Goal: Information Seeking & Learning: Learn about a topic

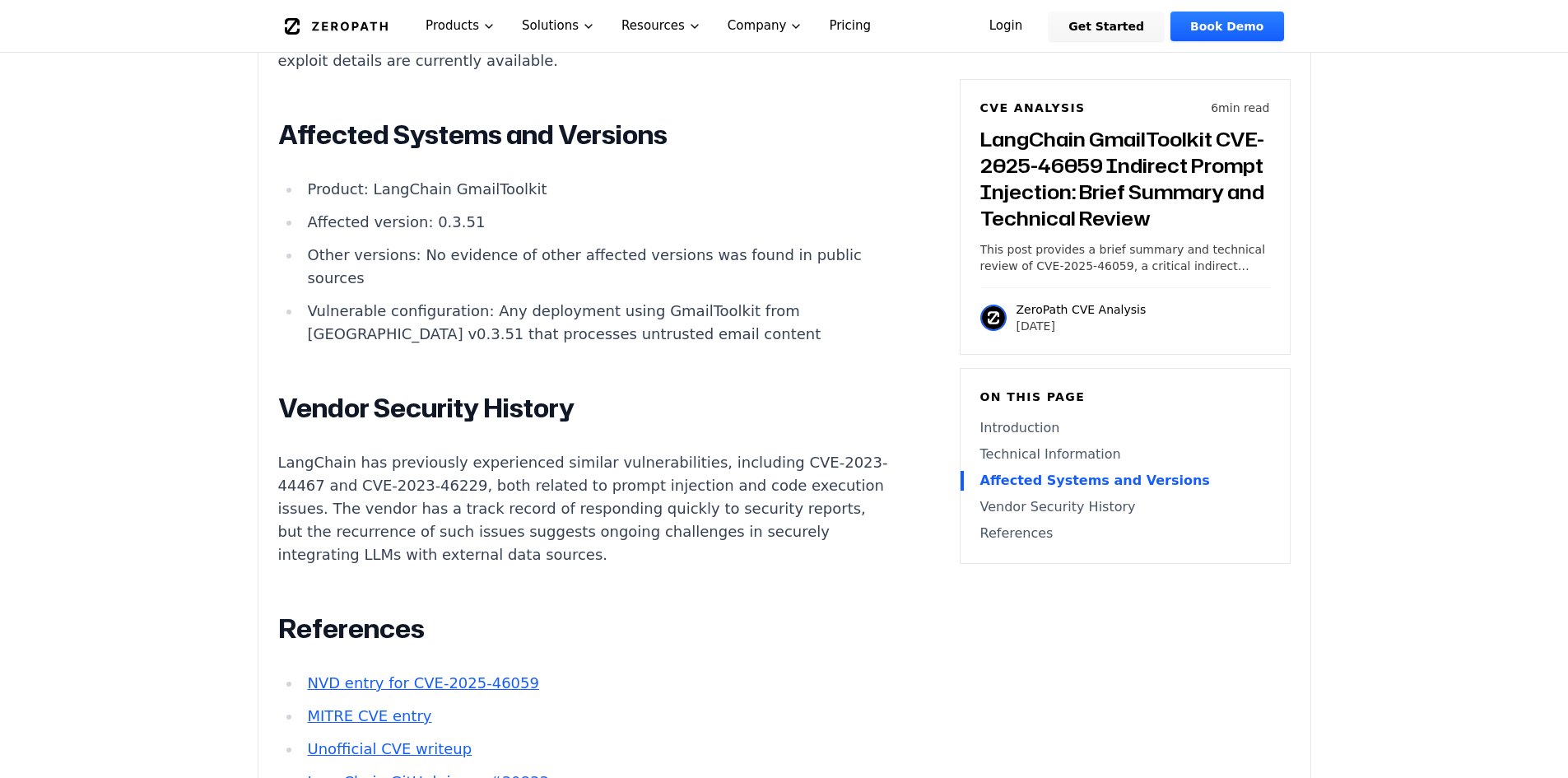
scroll to position [1976, 0]
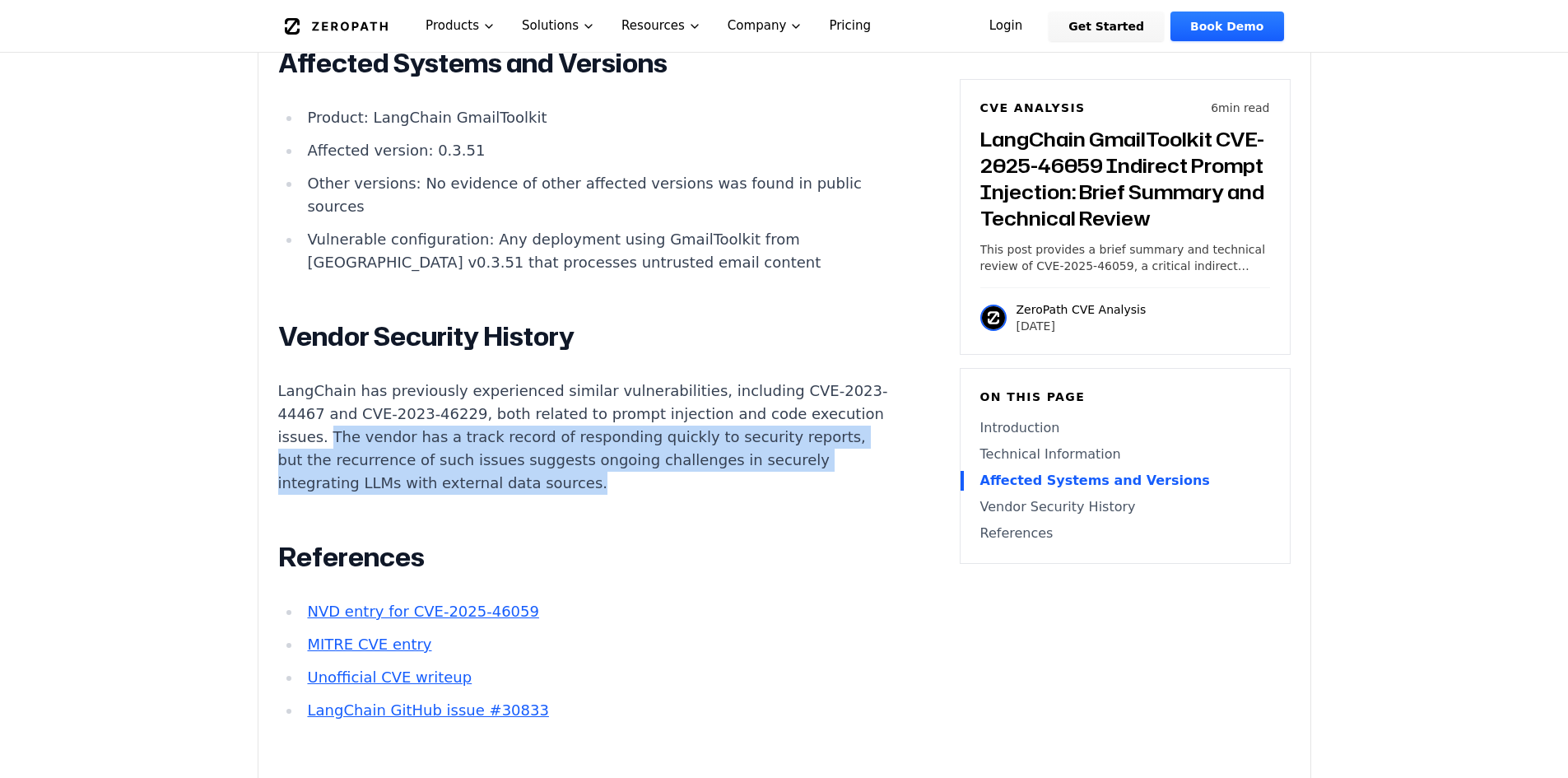
drag, startPoint x: 391, startPoint y: 393, endPoint x: 635, endPoint y: 447, distance: 249.9
click at [638, 446] on p "LangChain has previously experienced similar vulnerabilities, including CVE-202…" at bounding box center [584, 437] width 612 height 115
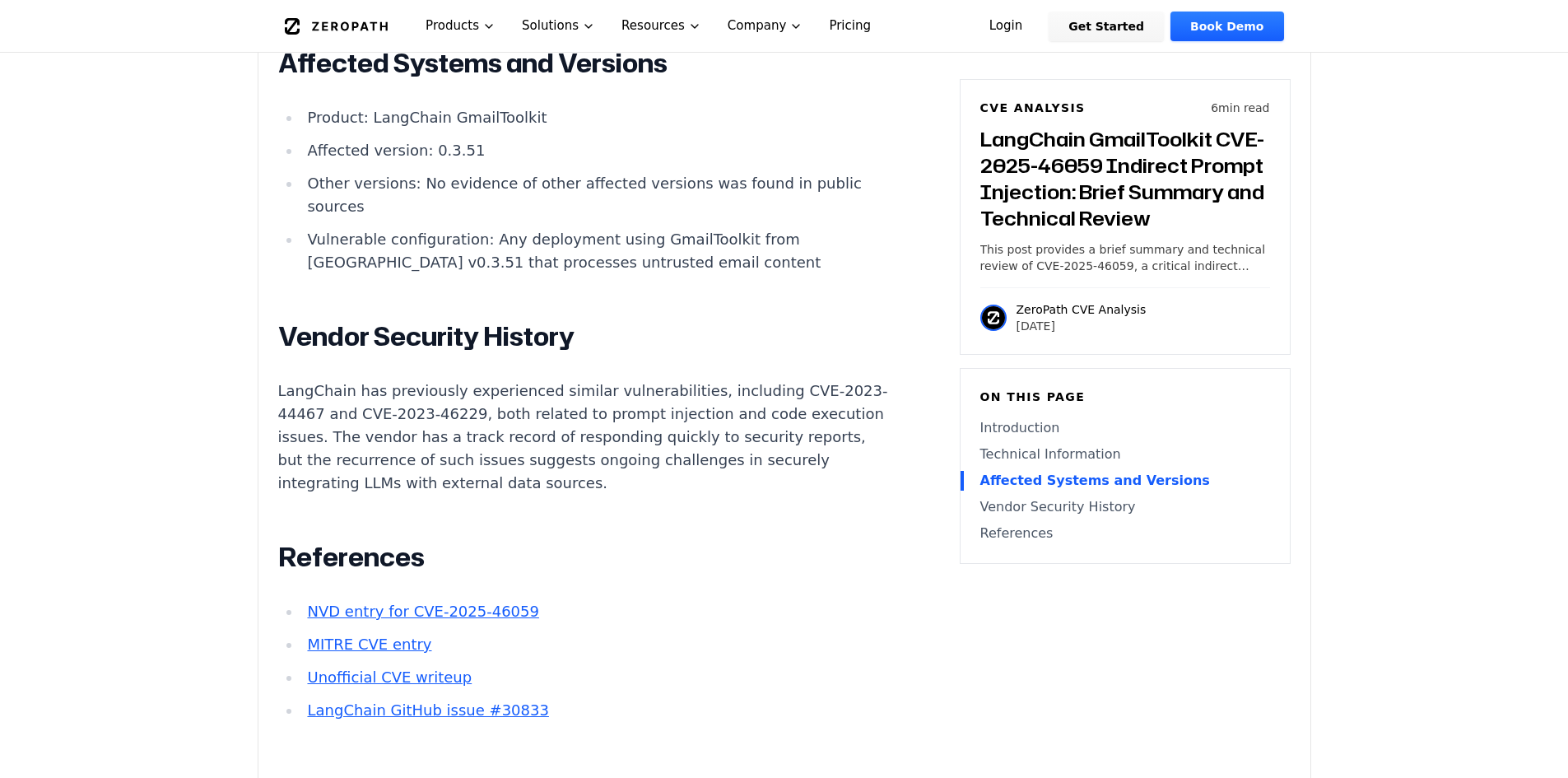
click at [164, 501] on main "How ZeroPath Works Learn the technical details of how ZeroPath works under the …" at bounding box center [784, 192] width 1568 height 4334
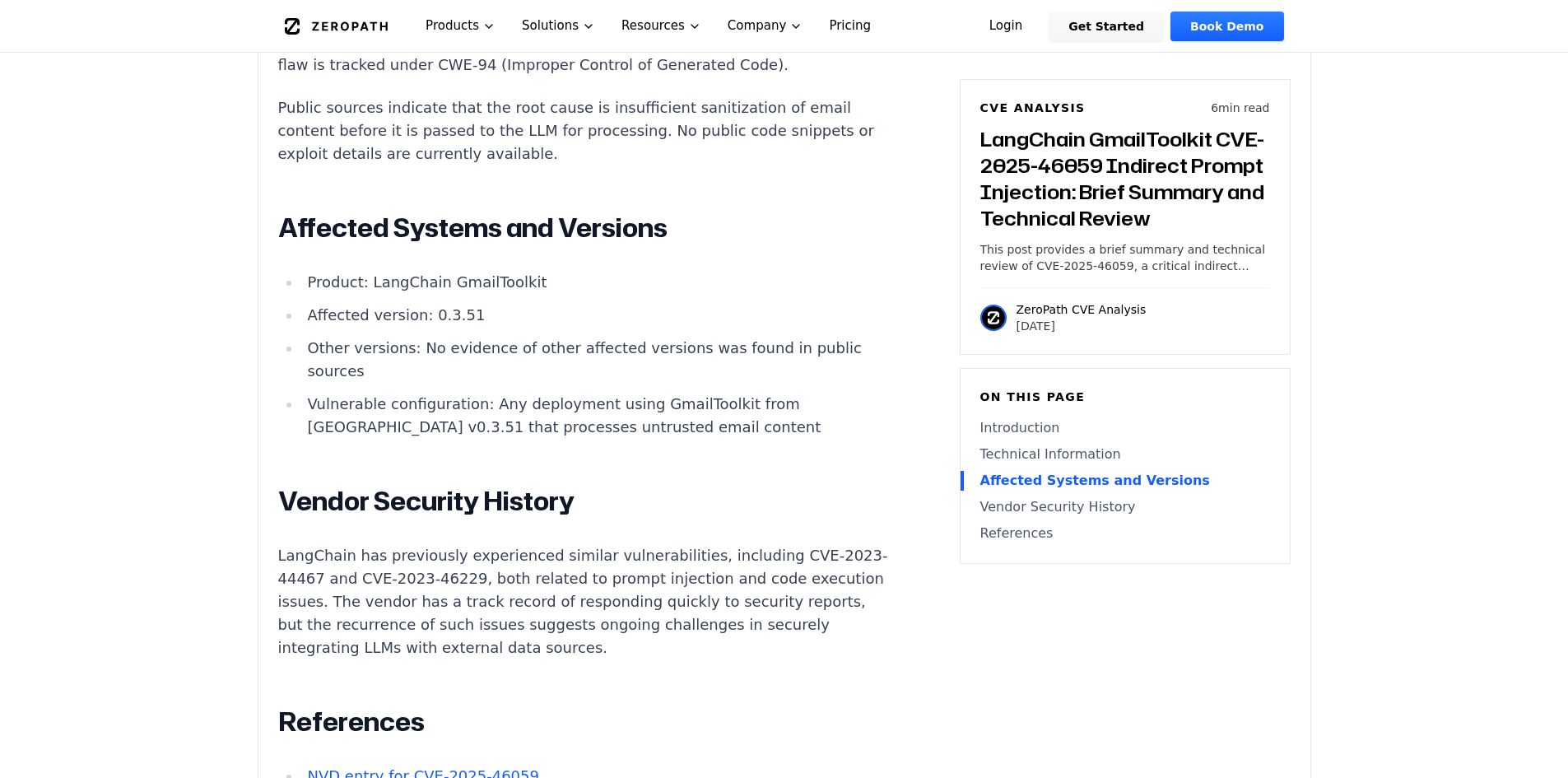
scroll to position [2057, 0]
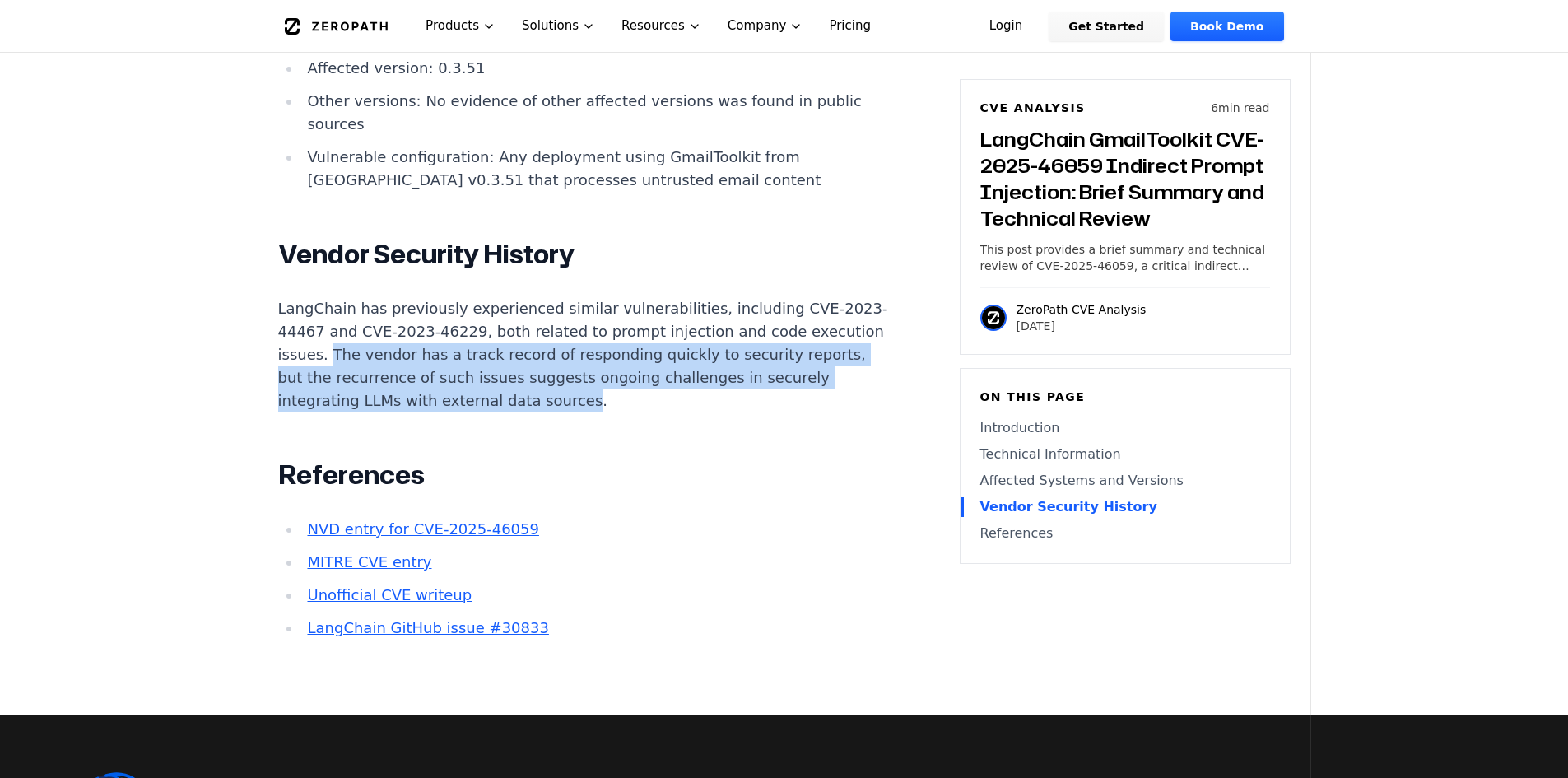
drag, startPoint x: 392, startPoint y: 306, endPoint x: 635, endPoint y: 363, distance: 249.6
click at [635, 363] on p "LangChain has previously experienced similar vulnerabilities, including CVE-202…" at bounding box center [584, 354] width 612 height 115
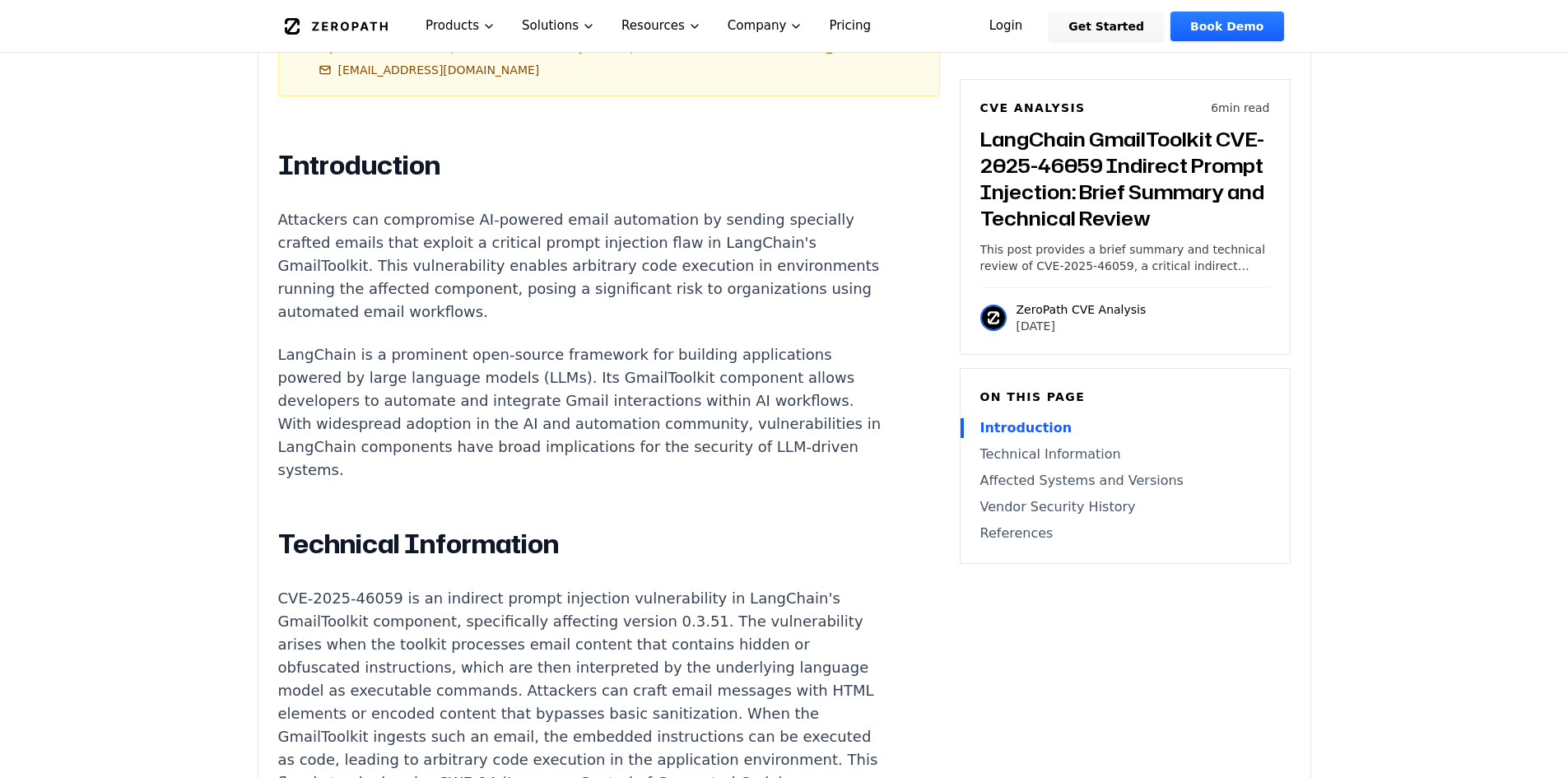
scroll to position [1070, 0]
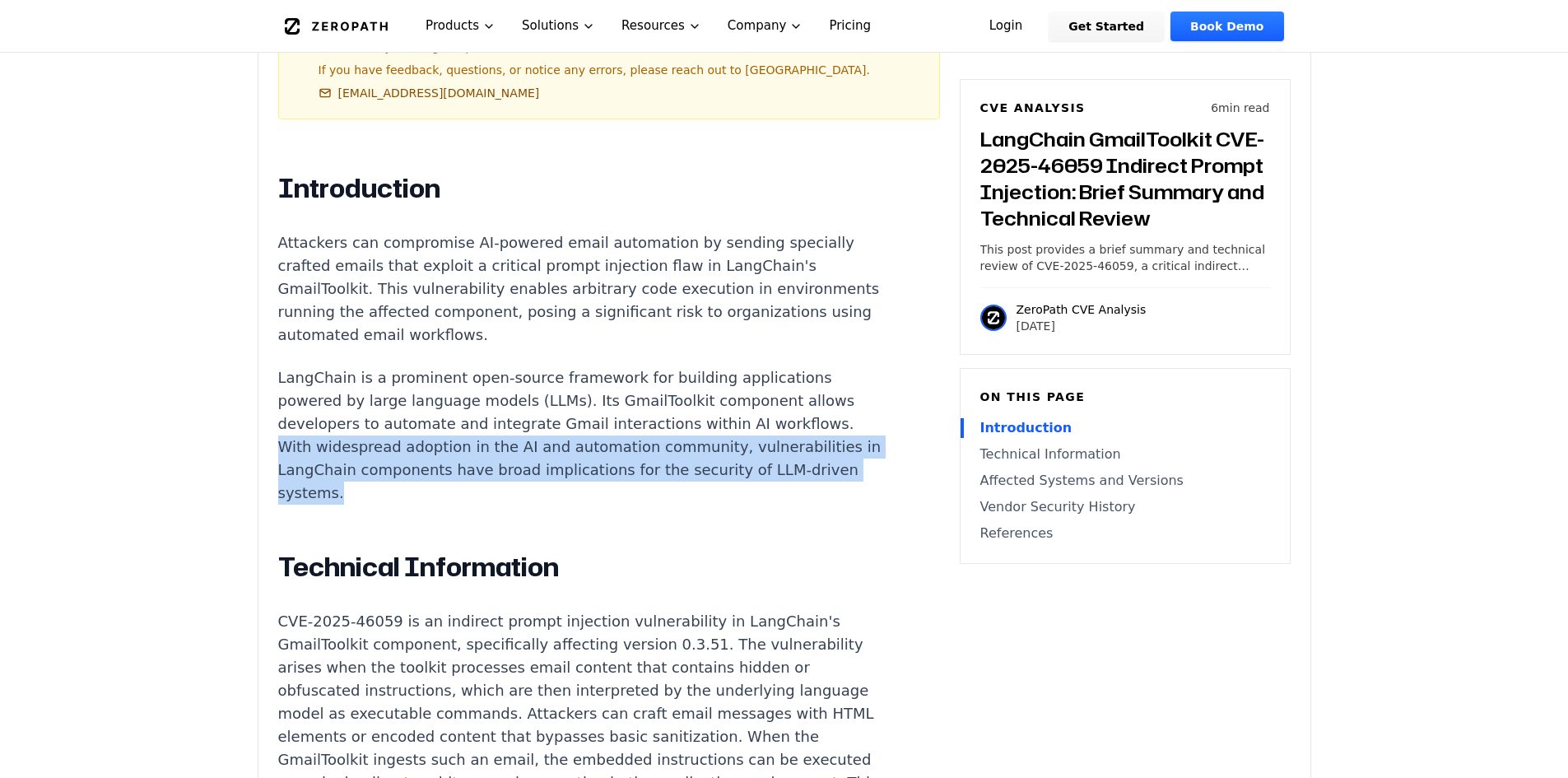
drag, startPoint x: 380, startPoint y: 453, endPoint x: 280, endPoint y: 408, distance: 109.7
click at [280, 408] on p "LangChain is a prominent open-source framework for building applications powere…" at bounding box center [584, 435] width 612 height 138
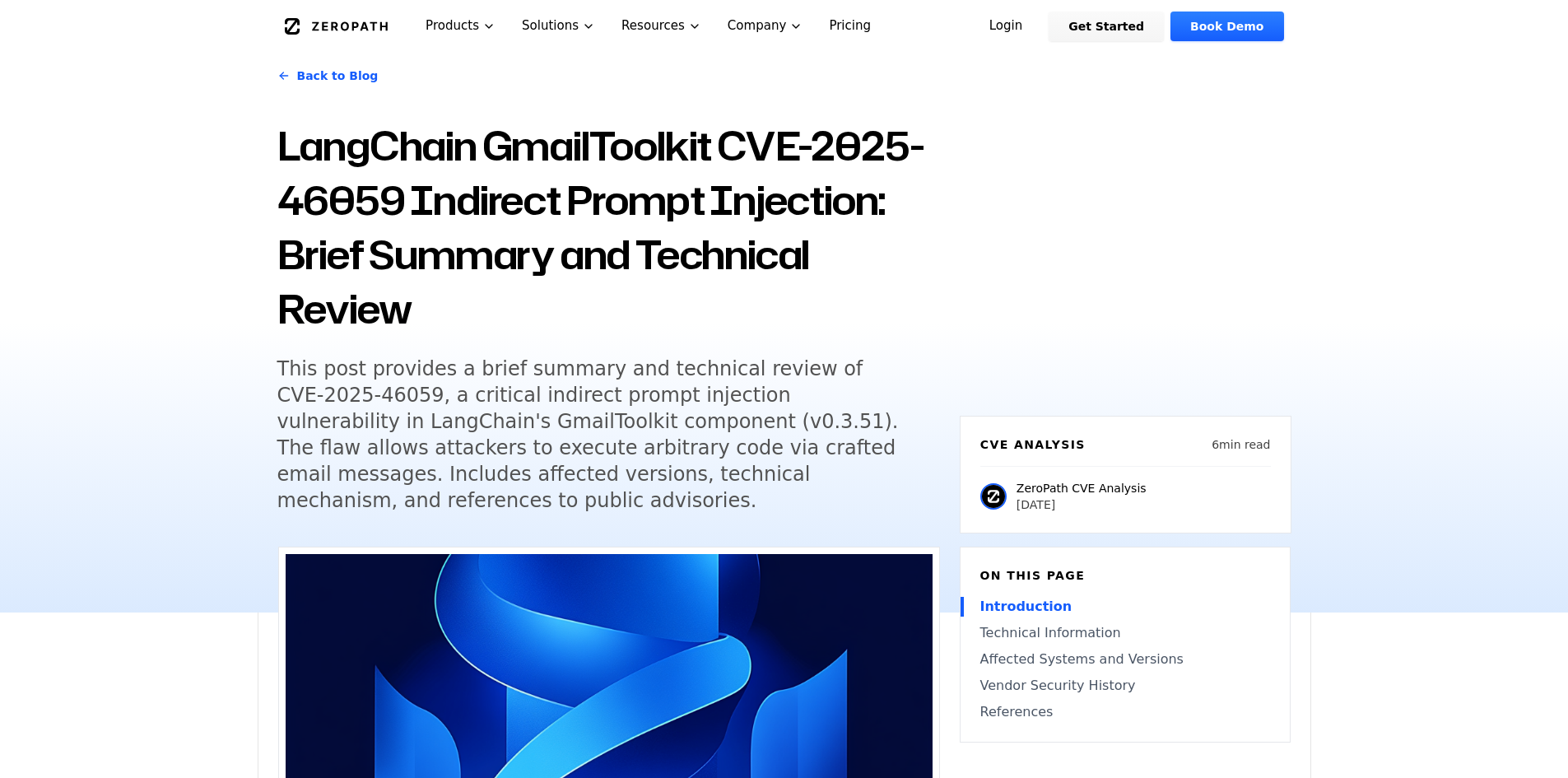
scroll to position [83, 0]
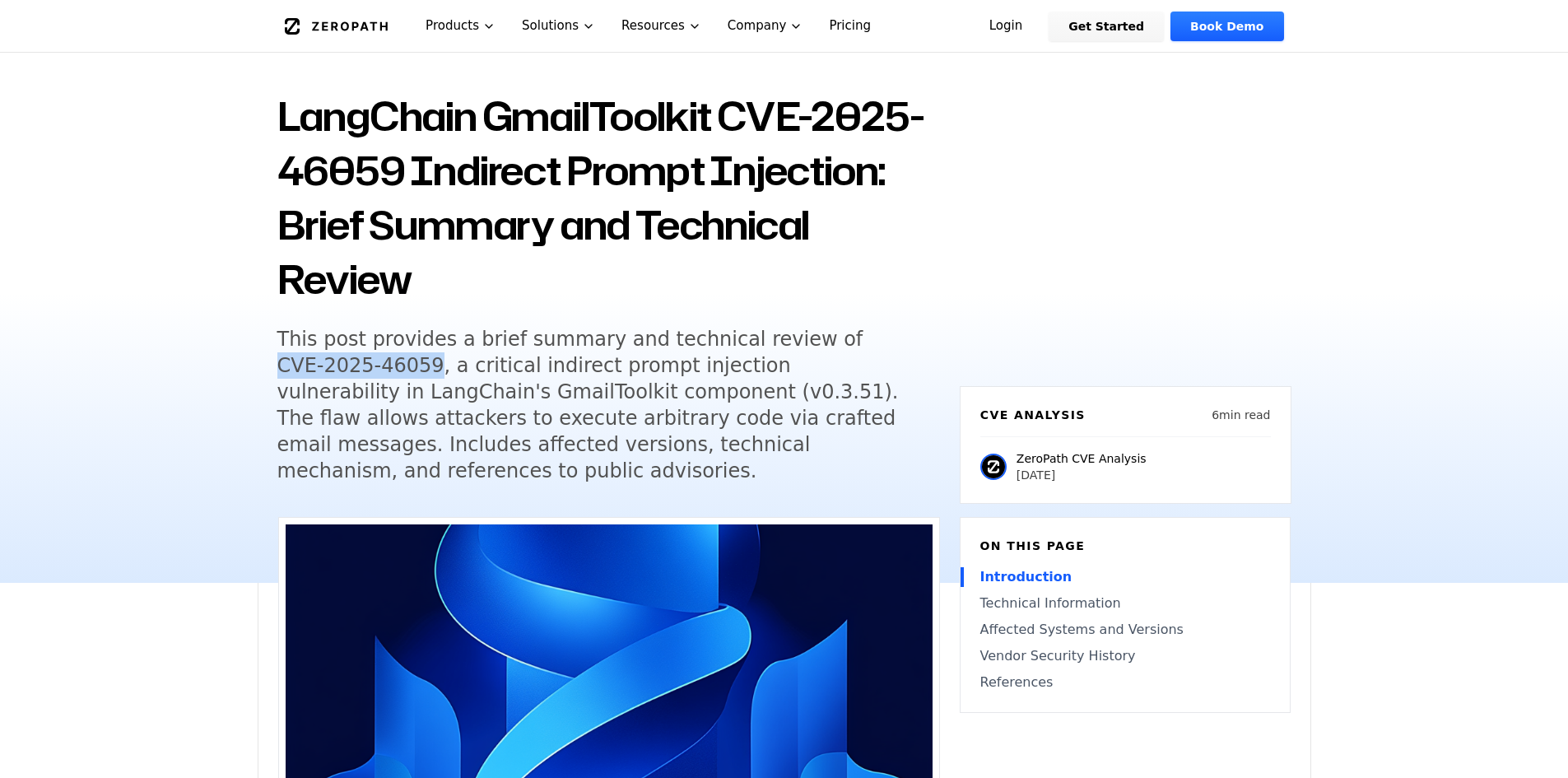
drag, startPoint x: 761, startPoint y: 342, endPoint x: 327, endPoint y: 375, distance: 435.3
click at [327, 375] on h5 "This post provides a brief summary and technical review of CVE-2025-46059, a cr…" at bounding box center [593, 405] width 632 height 158
copy h5 "CVE-2025-46059"
